Goal: Communication & Community: Share content

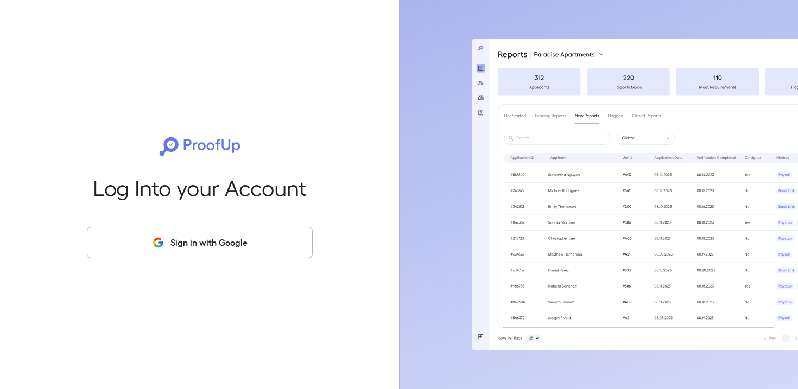
click at [158, 234] on button "Sign in with Google" at bounding box center [200, 242] width 226 height 31
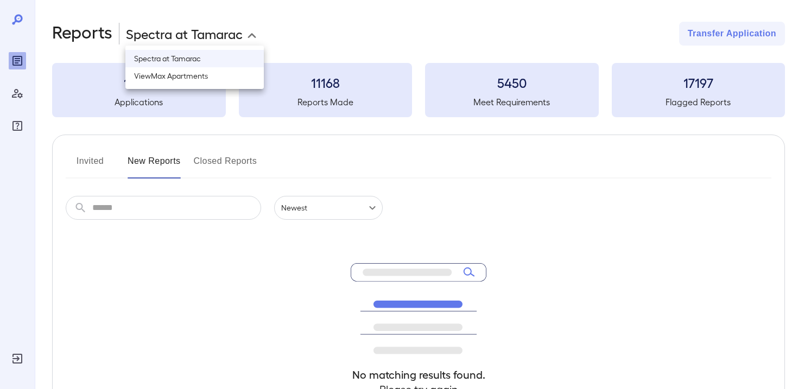
click at [237, 31] on body "**********" at bounding box center [399, 194] width 798 height 389
click at [217, 71] on li "ViewMax Apartments" at bounding box center [194, 75] width 138 height 17
type input "**********"
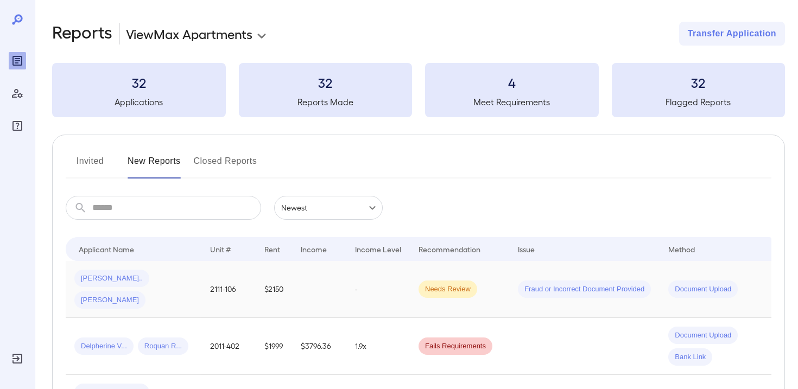
click at [185, 273] on div "Victoria H... Felix E..." at bounding box center [133, 289] width 118 height 39
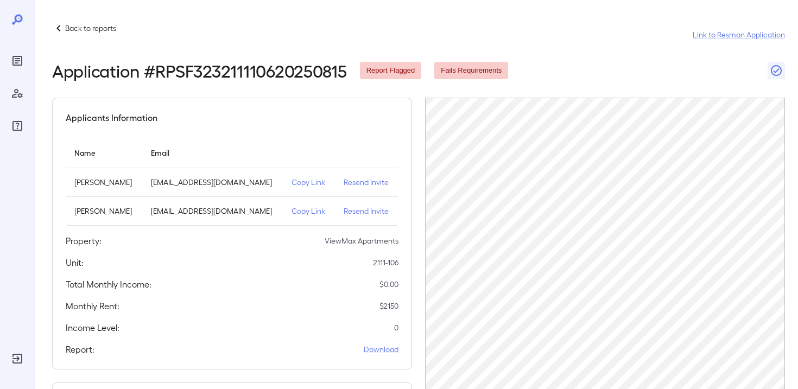
click at [306, 184] on p "Copy Link" at bounding box center [308, 182] width 35 height 11
click at [74, 29] on p "Back to reports" at bounding box center [90, 28] width 51 height 11
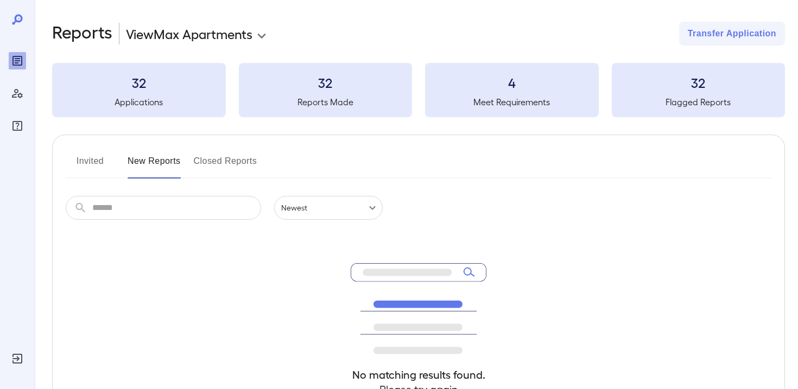
click at [231, 156] on button "Closed Reports" at bounding box center [225, 165] width 63 height 26
click at [156, 157] on button "New Reports" at bounding box center [153, 165] width 53 height 26
click at [95, 156] on button "Invited" at bounding box center [90, 165] width 49 height 26
click at [161, 162] on button "New Reports" at bounding box center [153, 165] width 53 height 26
click at [244, 162] on button "Closed Reports" at bounding box center [225, 165] width 63 height 26
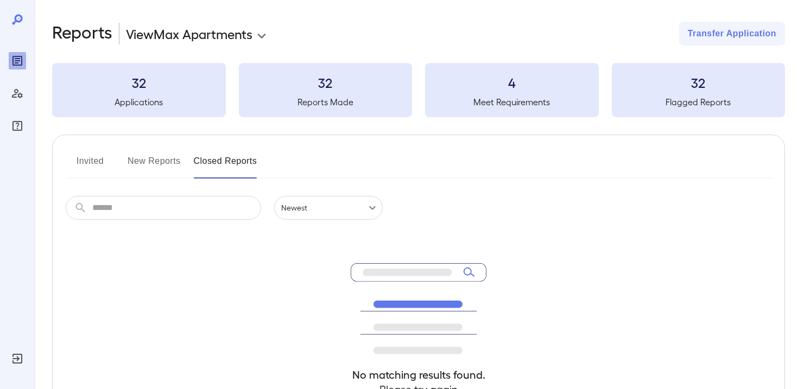
click at [152, 166] on button "New Reports" at bounding box center [153, 165] width 53 height 26
click at [81, 165] on button "Invited" at bounding box center [90, 165] width 49 height 26
click at [149, 163] on button "New Reports" at bounding box center [153, 165] width 53 height 26
click at [197, 161] on button "Closed Reports" at bounding box center [225, 165] width 63 height 26
click at [156, 163] on button "New Reports" at bounding box center [153, 165] width 53 height 26
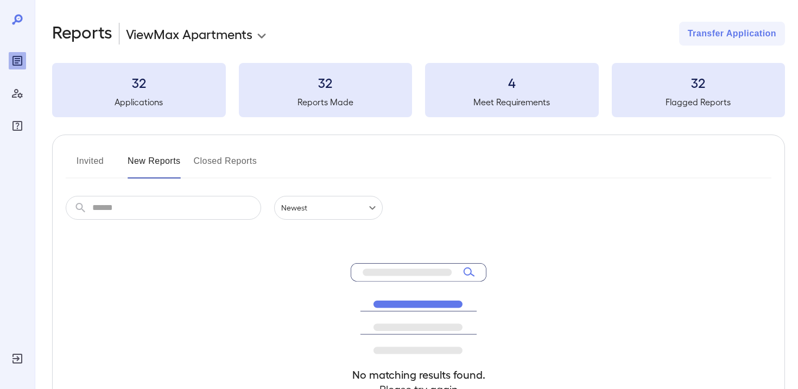
click at [103, 158] on button "Invited" at bounding box center [90, 165] width 49 height 26
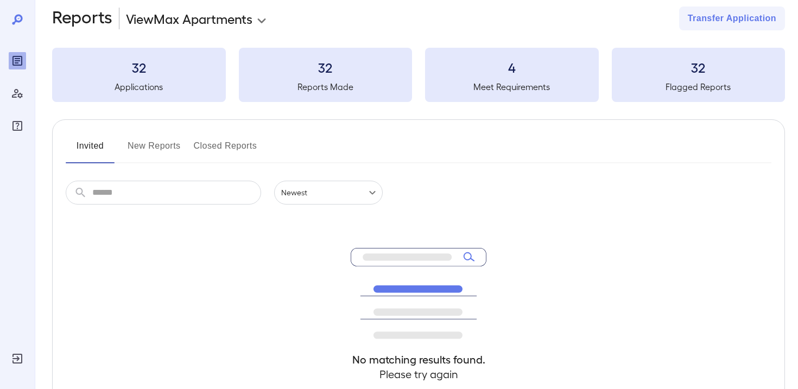
scroll to position [21, 0]
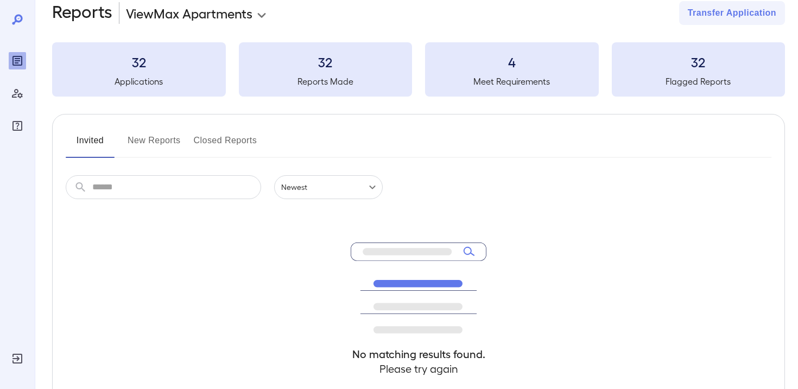
click at [163, 146] on button "New Reports" at bounding box center [153, 145] width 53 height 26
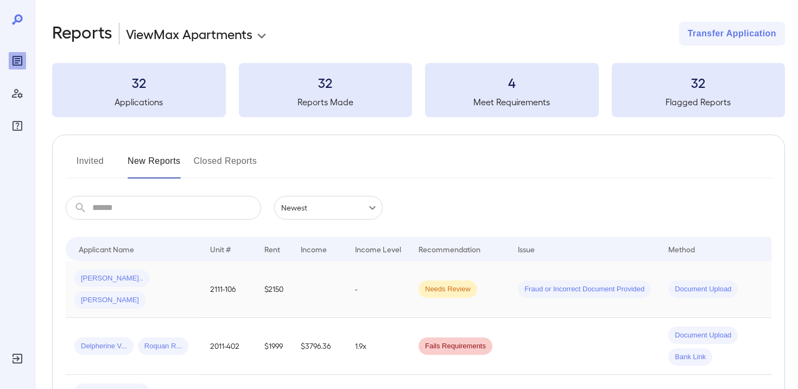
click at [320, 283] on td at bounding box center [319, 289] width 54 height 57
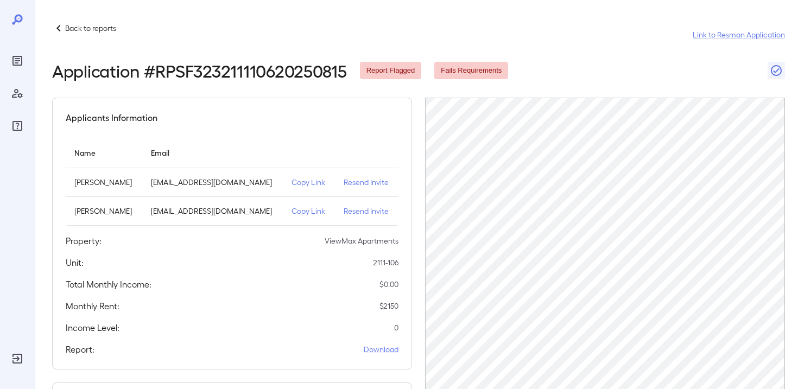
click at [306, 212] on p "Copy Link" at bounding box center [308, 211] width 35 height 11
click at [256, 250] on div "Applicants Information Name Email Victoria Harris felixjohnson1454@yahoo.com Co…" at bounding box center [232, 234] width 360 height 272
click at [305, 212] on p "Copy Link" at bounding box center [308, 211] width 35 height 11
